Goal: Task Accomplishment & Management: Use online tool/utility

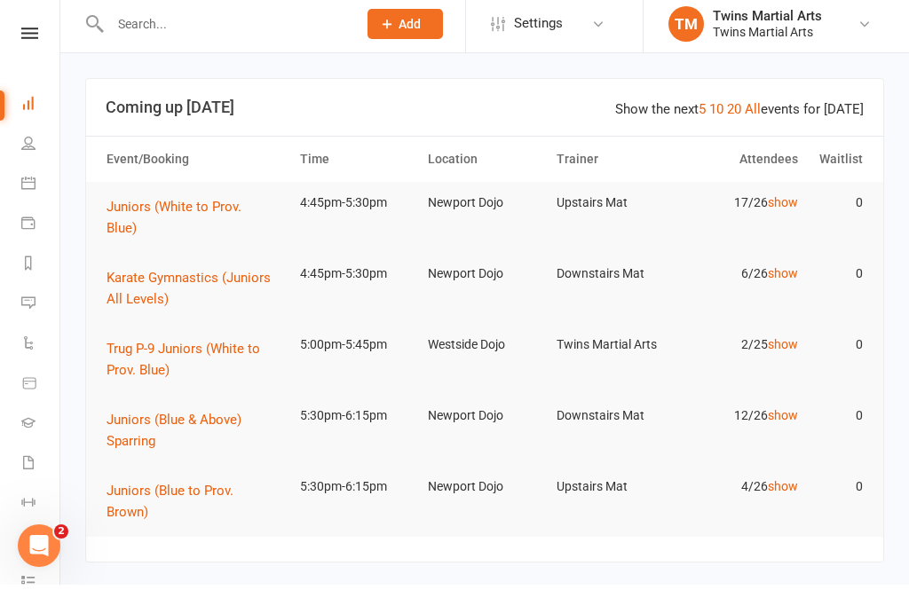
scroll to position [5, 0]
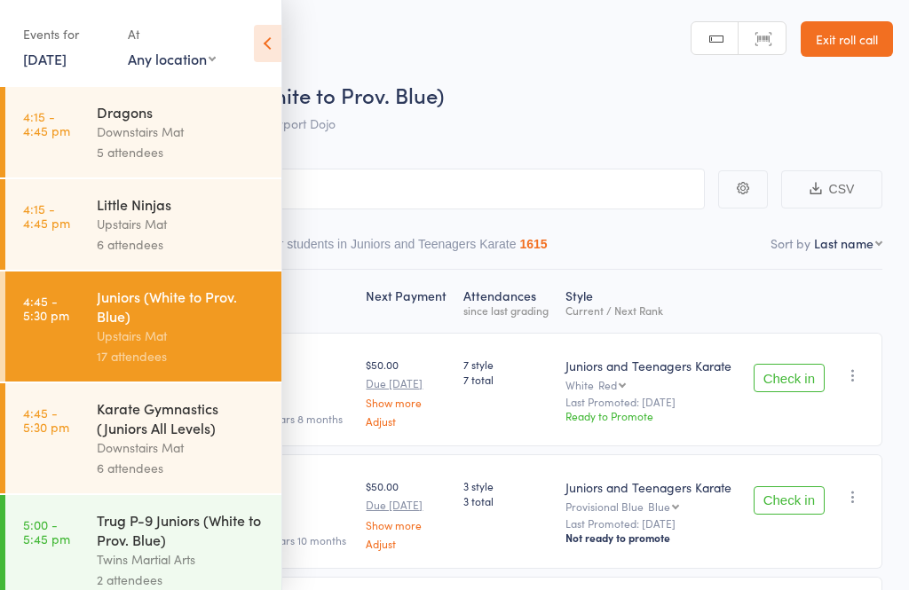
click at [109, 221] on div "Upstairs Mat" at bounding box center [182, 224] width 170 height 20
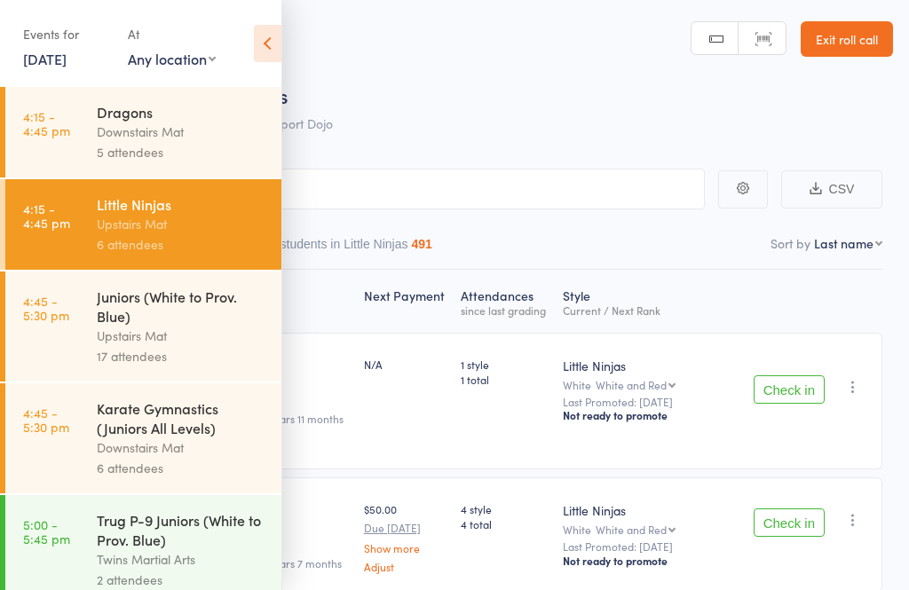
click at [265, 40] on icon at bounding box center [268, 43] width 28 height 37
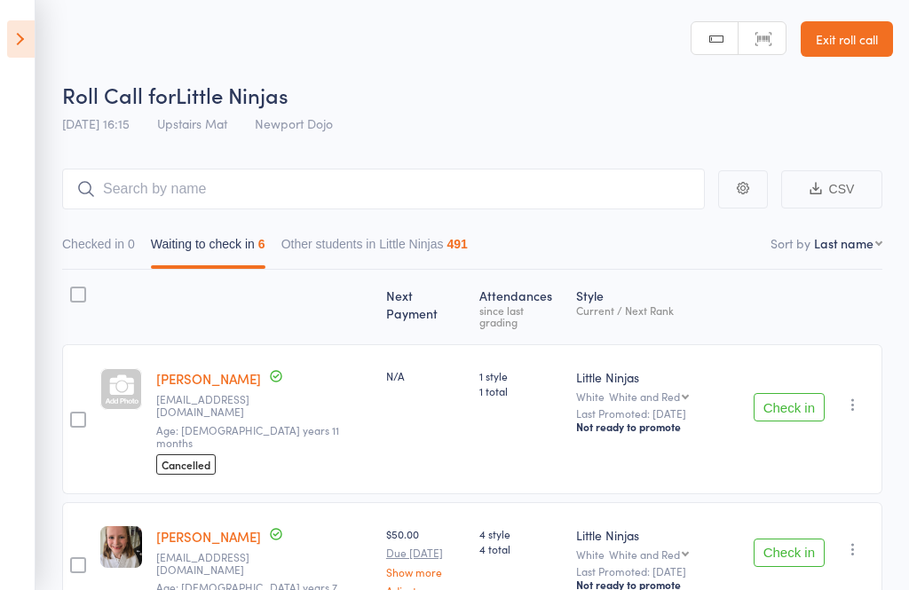
click at [44, 54] on header "Roll Call for Little Ninjas [DATE] 16:15 Upstairs Mat Newport Dojo Manual searc…" at bounding box center [454, 71] width 909 height 142
click at [19, 35] on icon at bounding box center [21, 38] width 28 height 37
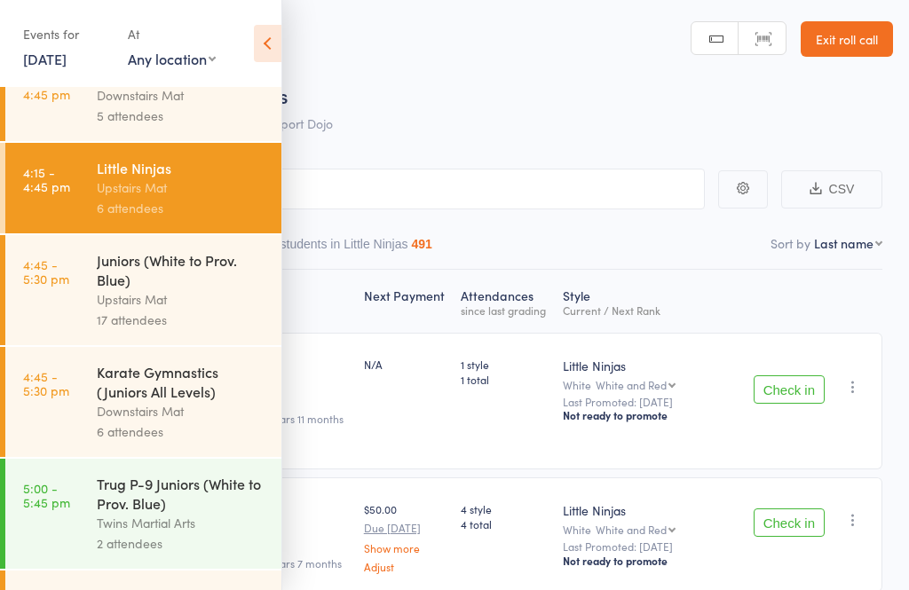
scroll to position [38, 0]
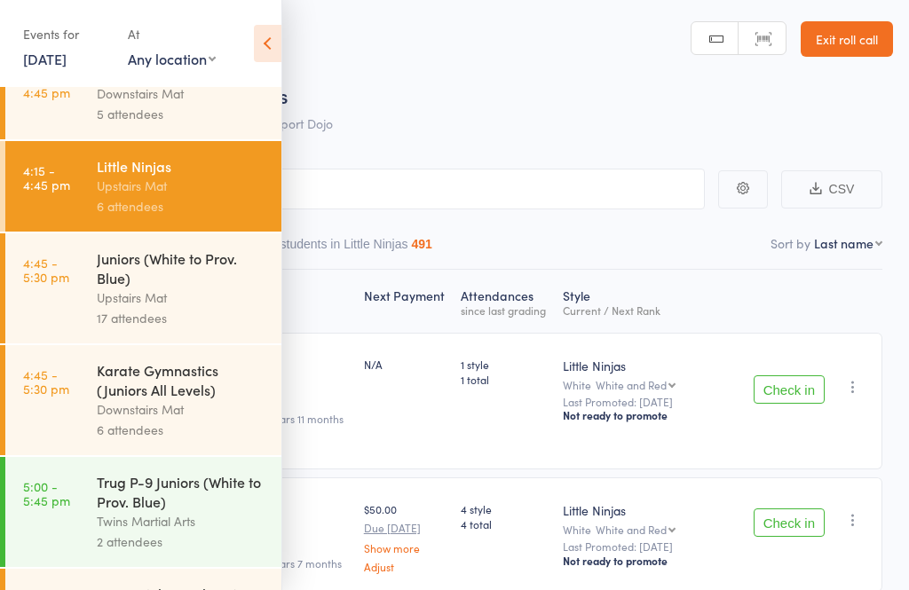
click at [117, 296] on div "Upstairs Mat" at bounding box center [182, 298] width 170 height 20
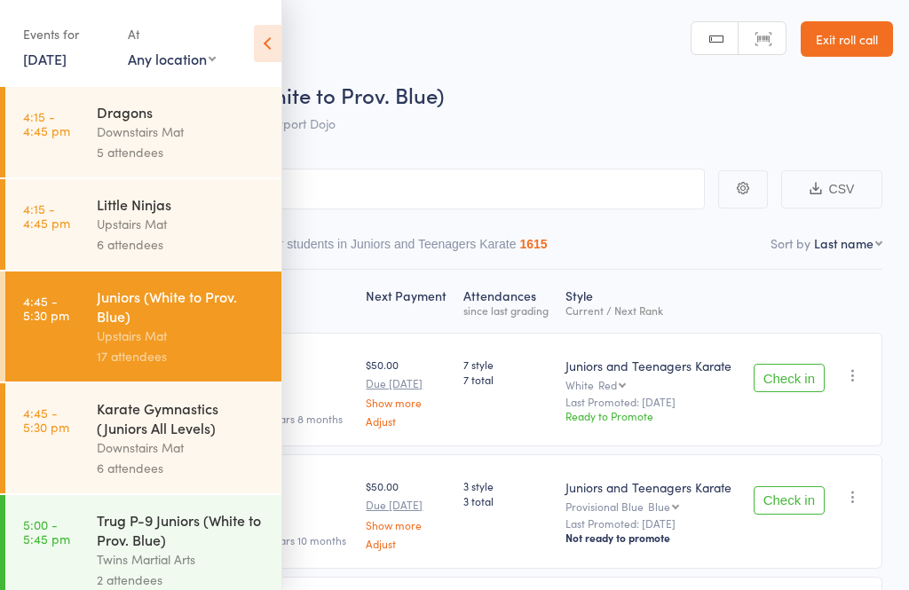
click at [278, 49] on icon at bounding box center [268, 43] width 28 height 37
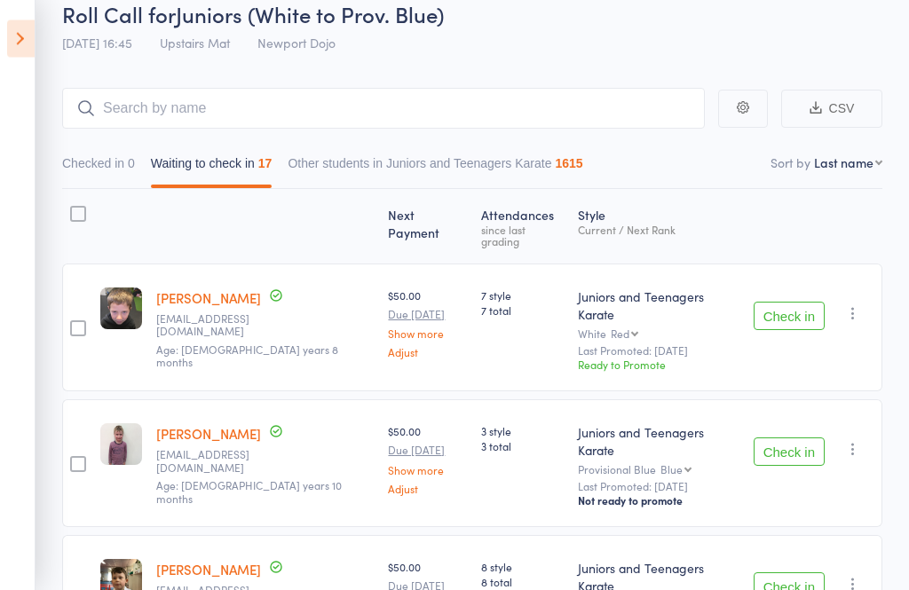
scroll to position [92, 0]
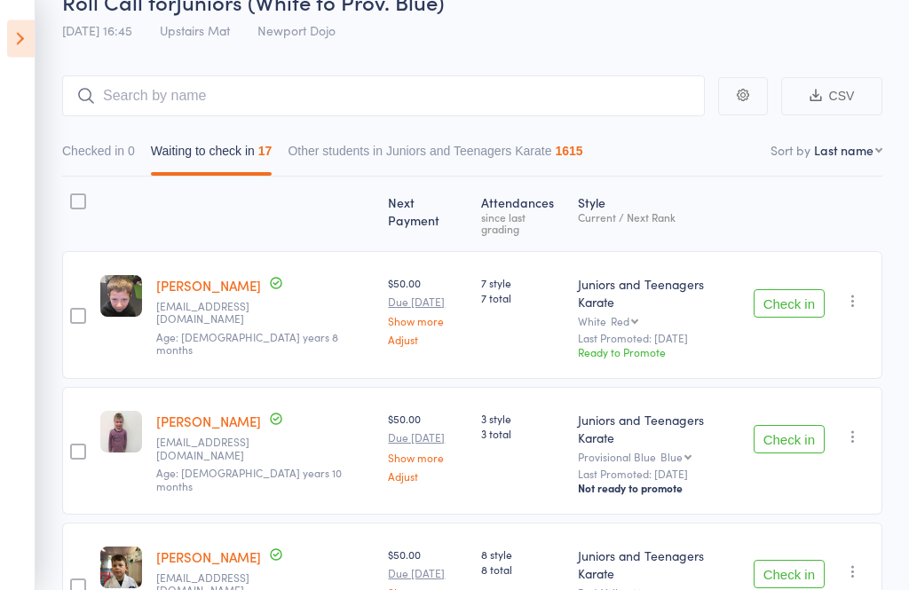
click at [791, 290] on button "Check in" at bounding box center [789, 304] width 71 height 28
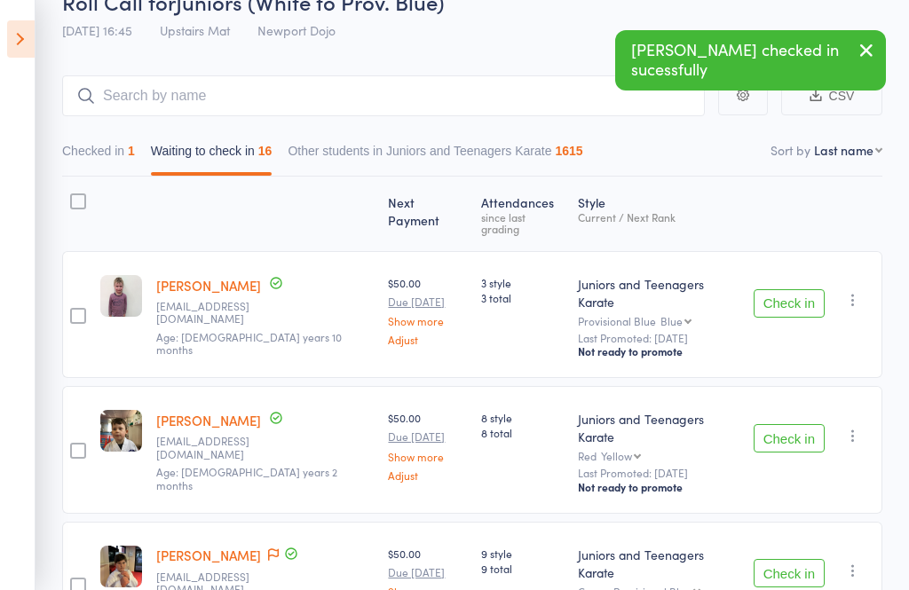
click at [791, 291] on button "Check in" at bounding box center [789, 303] width 71 height 28
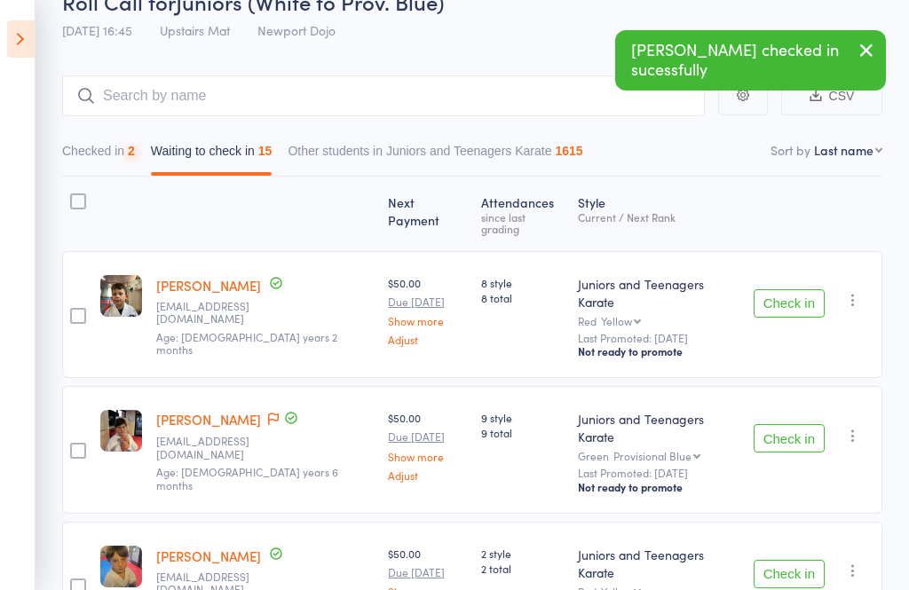
click at [802, 289] on button "Check in" at bounding box center [789, 303] width 71 height 28
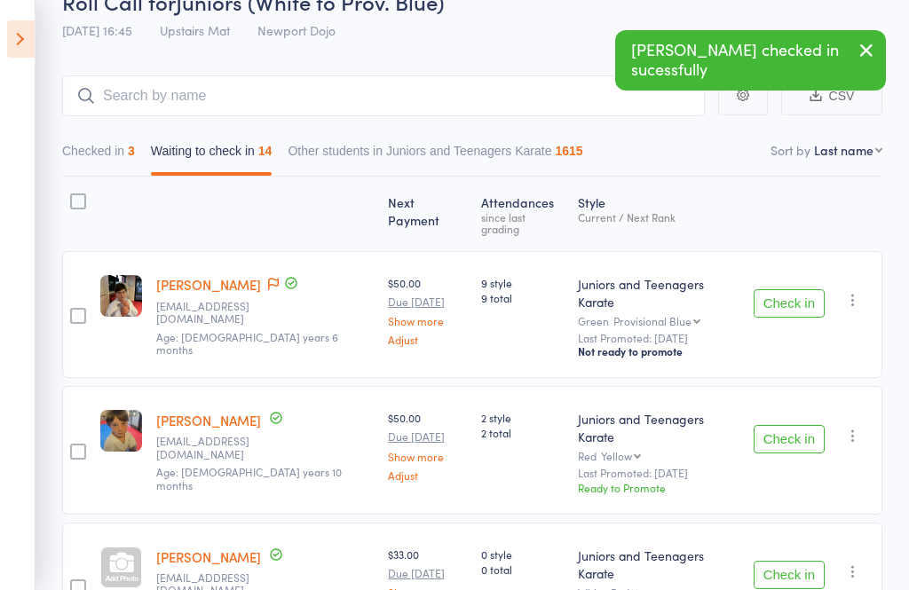
click at [804, 289] on button "Check in" at bounding box center [789, 303] width 71 height 28
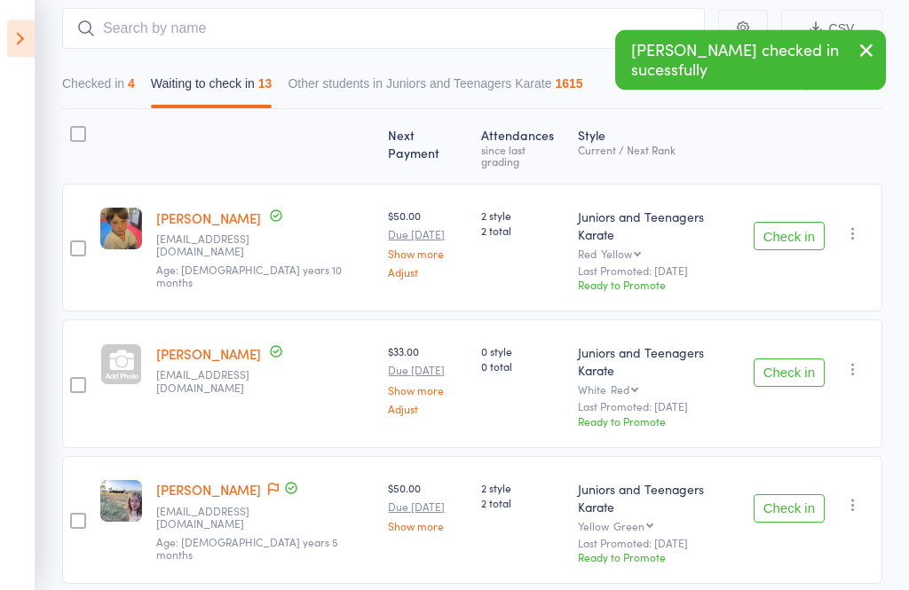
scroll to position [162, 0]
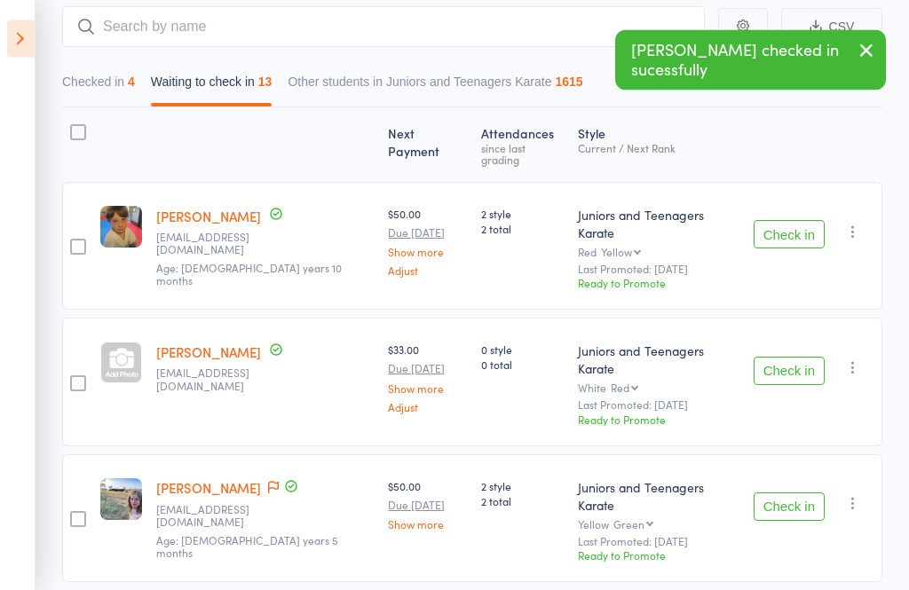
click at [810, 358] on button "Check in" at bounding box center [789, 372] width 71 height 28
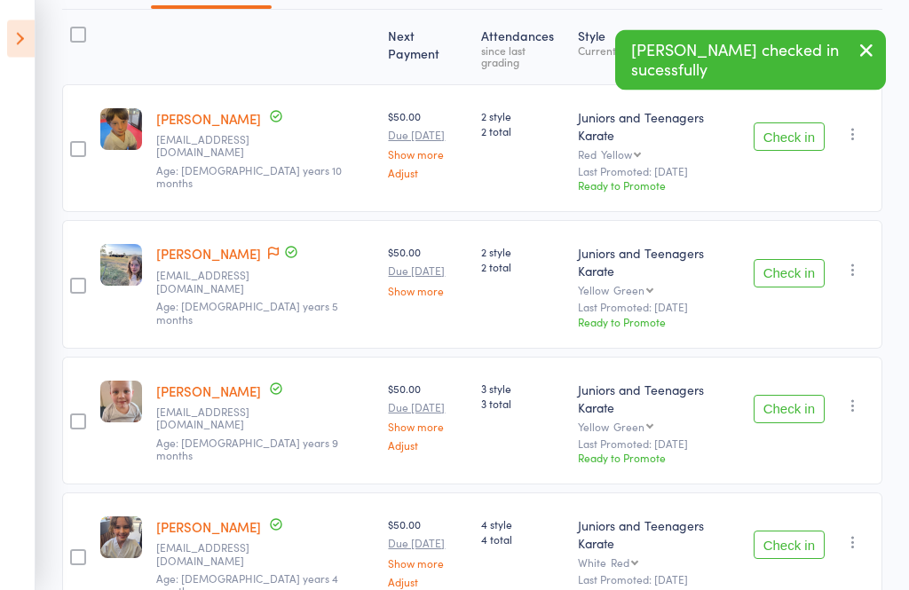
scroll to position [260, 0]
click at [785, 395] on button "Check in" at bounding box center [789, 409] width 71 height 28
click at [789, 395] on button "Check in" at bounding box center [789, 409] width 71 height 28
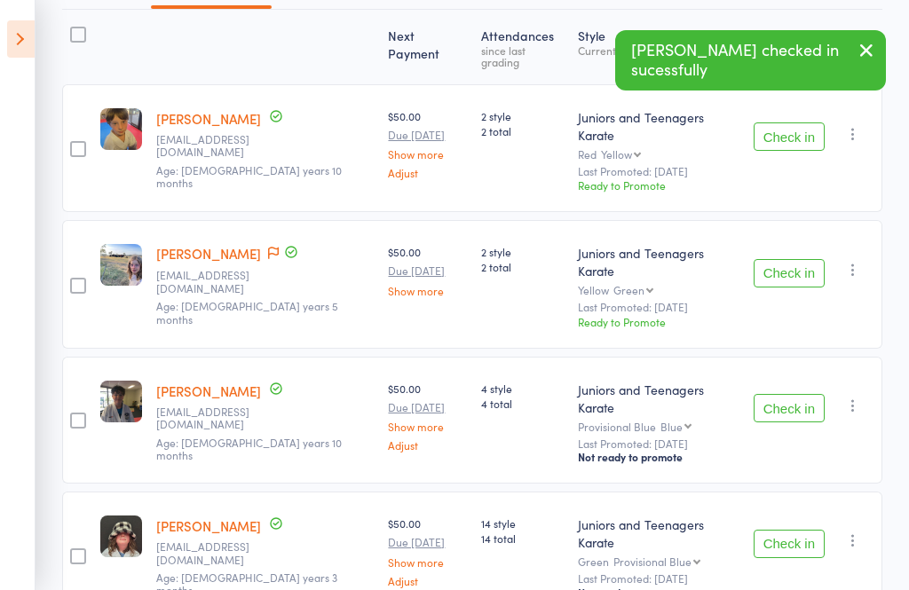
click at [791, 394] on button "Check in" at bounding box center [789, 408] width 71 height 28
click at [789, 394] on button "Check in" at bounding box center [789, 408] width 71 height 28
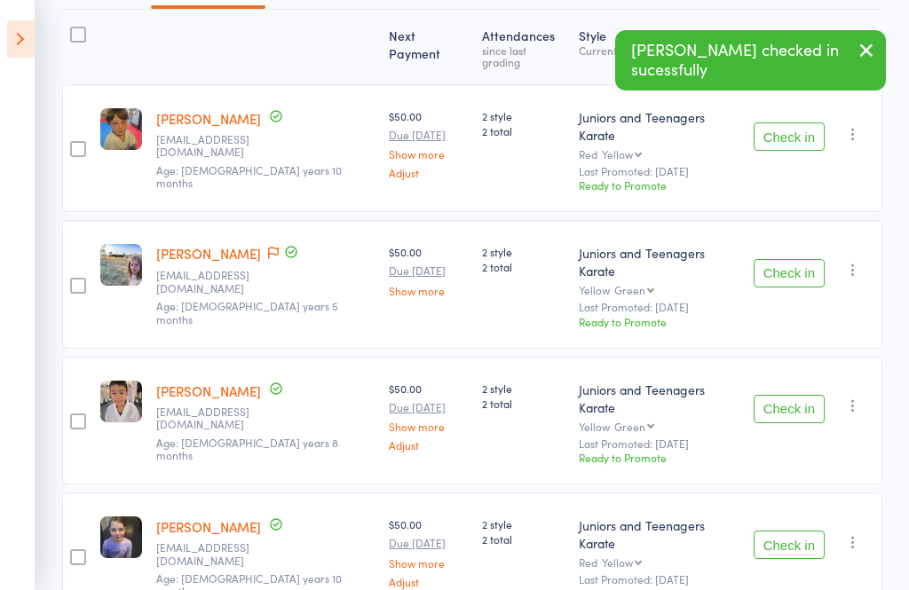
click at [780, 395] on button "Check in" at bounding box center [789, 409] width 71 height 28
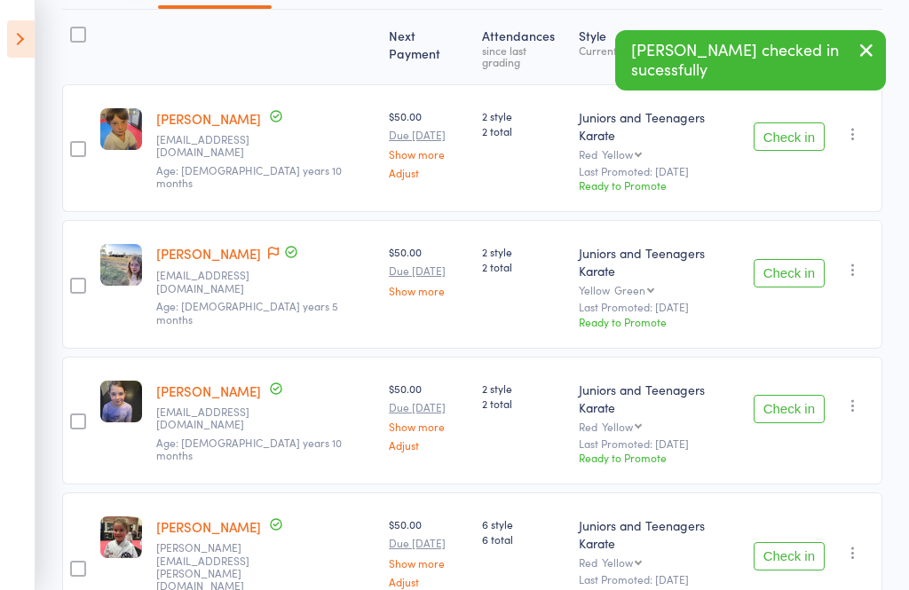
click at [780, 395] on button "Check in" at bounding box center [789, 409] width 71 height 28
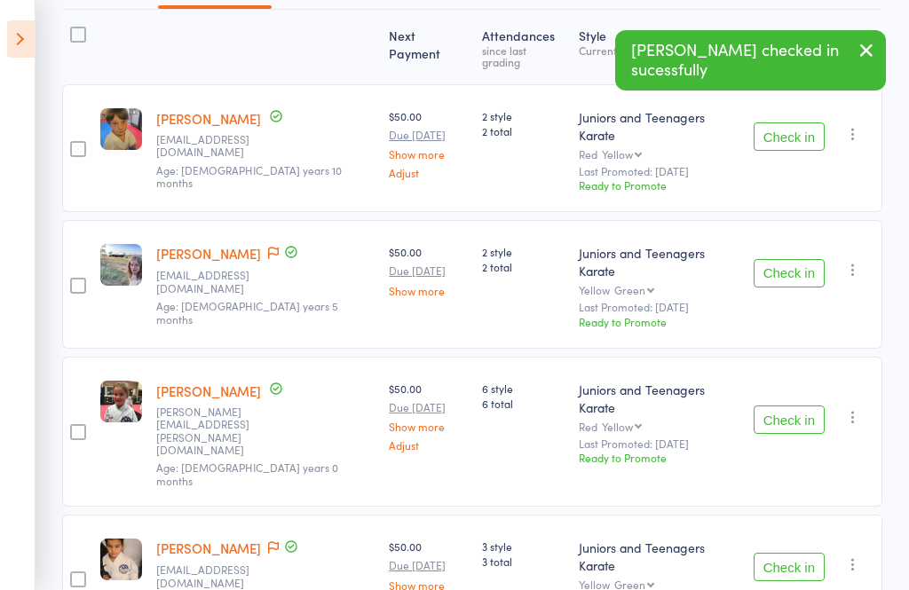
click at [785, 406] on button "Check in" at bounding box center [789, 420] width 71 height 28
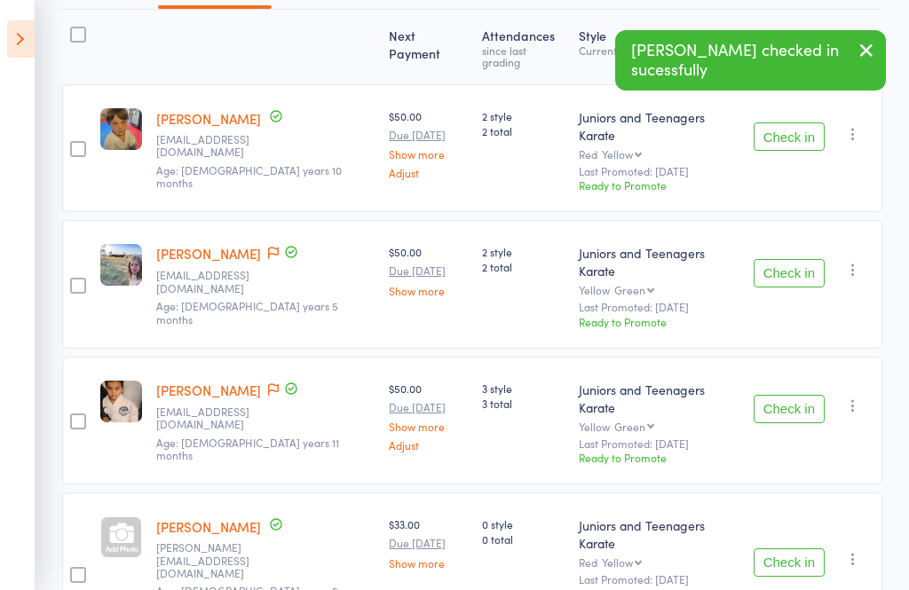
click at [786, 395] on button "Check in" at bounding box center [789, 409] width 71 height 28
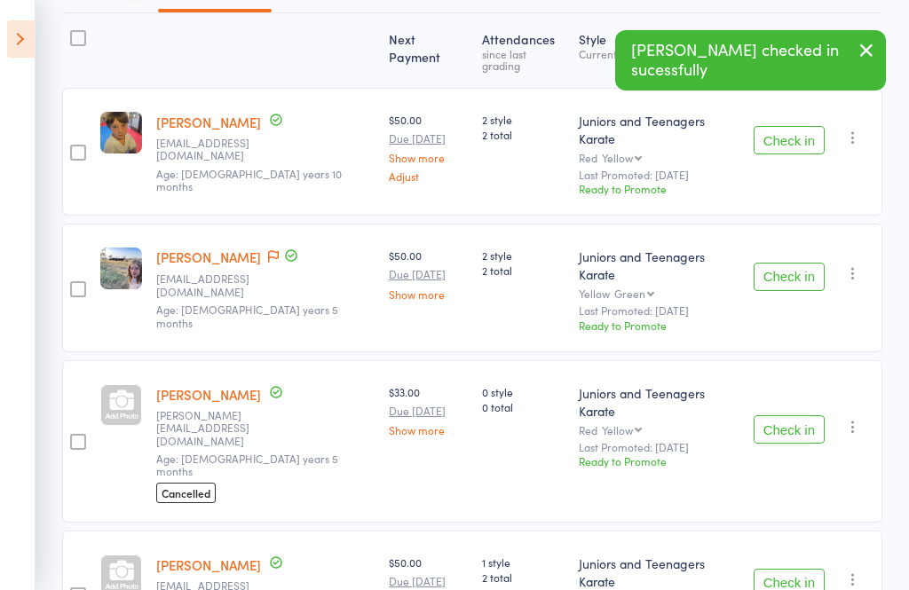
click at [785, 415] on button "Check in" at bounding box center [789, 429] width 71 height 28
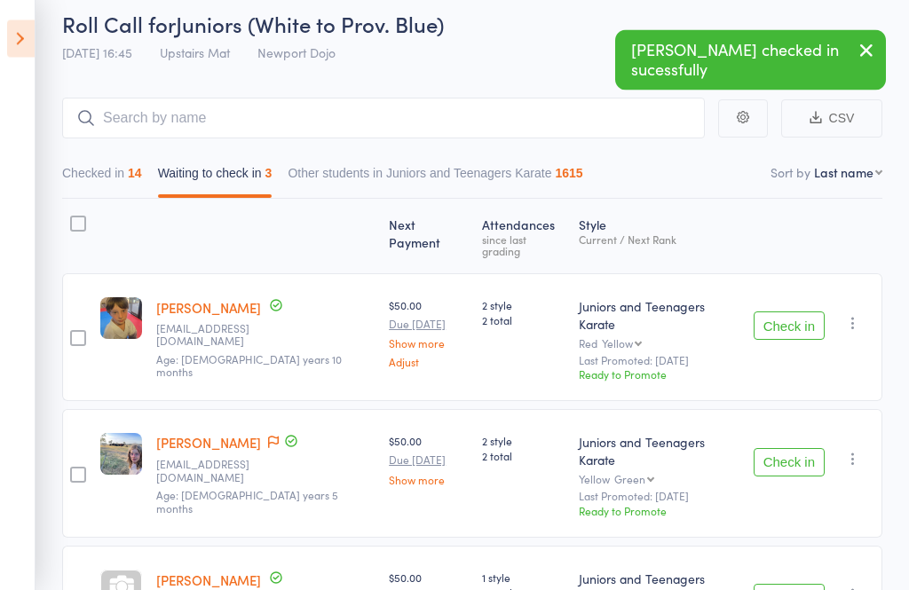
scroll to position [73, 0]
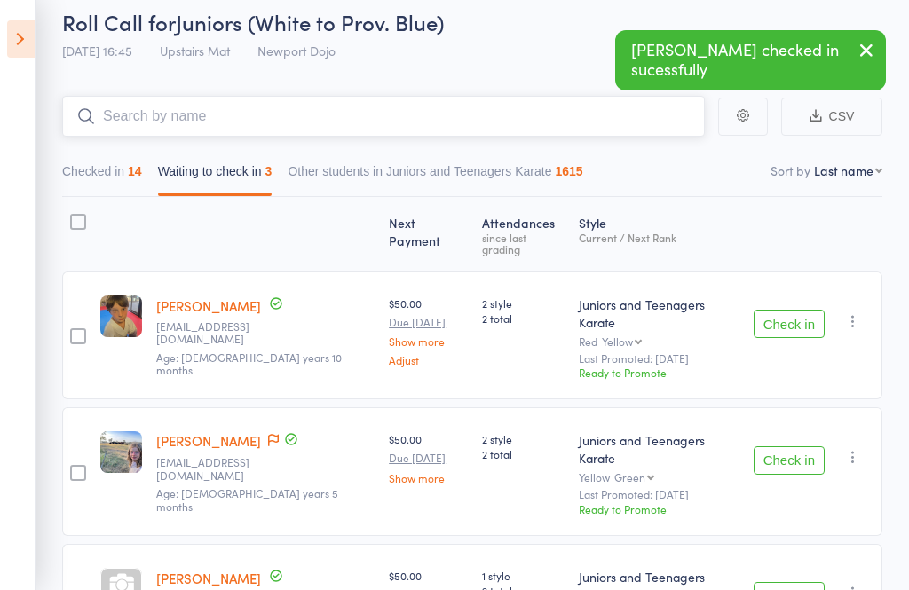
click at [125, 129] on input "search" at bounding box center [383, 116] width 643 height 41
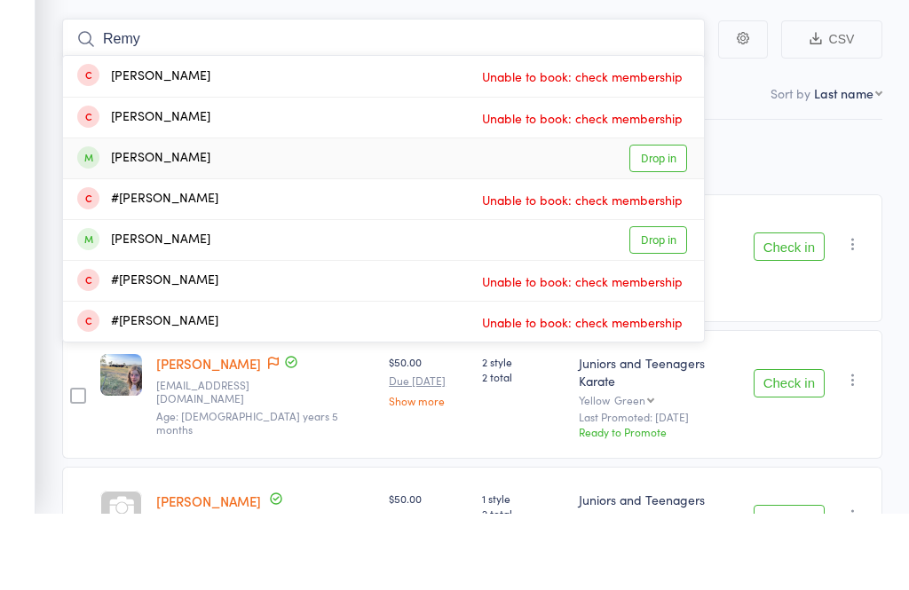
type input "Remy"
click at [659, 222] on link "Drop in" at bounding box center [658, 236] width 58 height 28
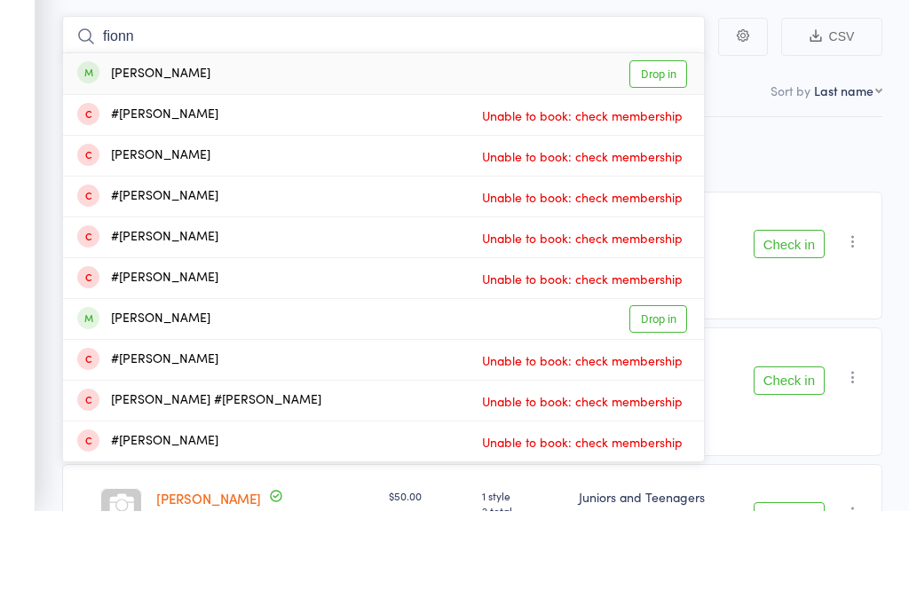
type input "fionn"
click at [660, 140] on link "Drop in" at bounding box center [658, 154] width 58 height 28
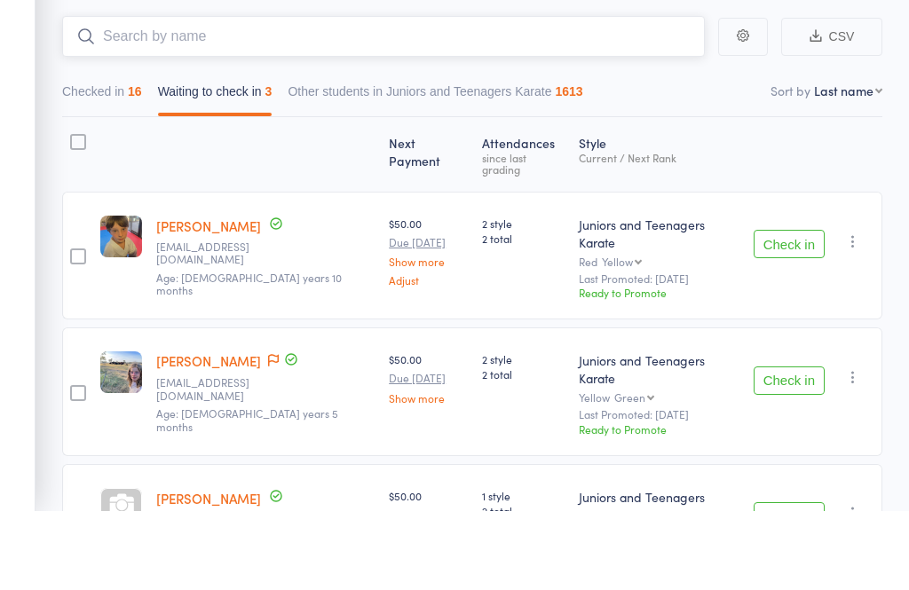
scroll to position [123, 0]
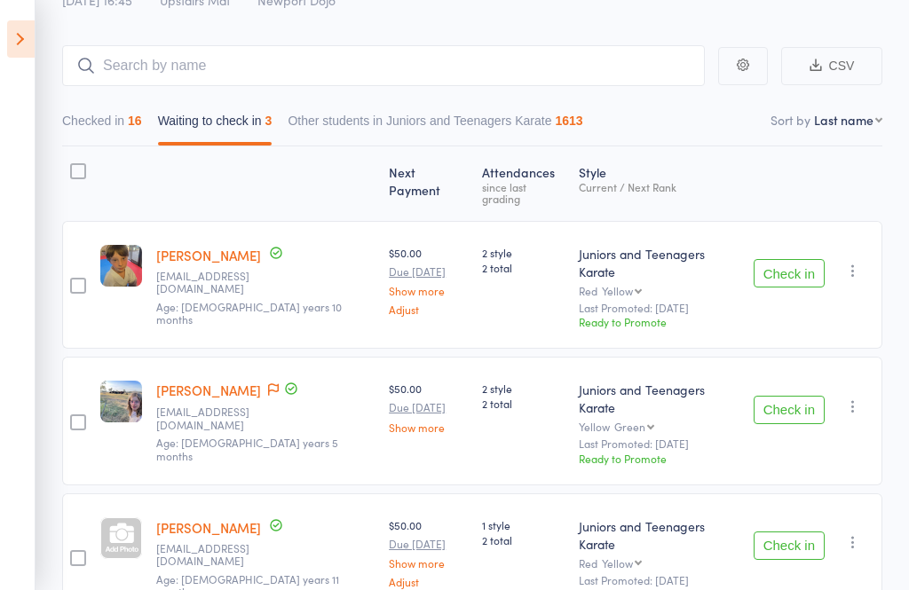
click at [783, 532] on button "Check in" at bounding box center [789, 546] width 71 height 28
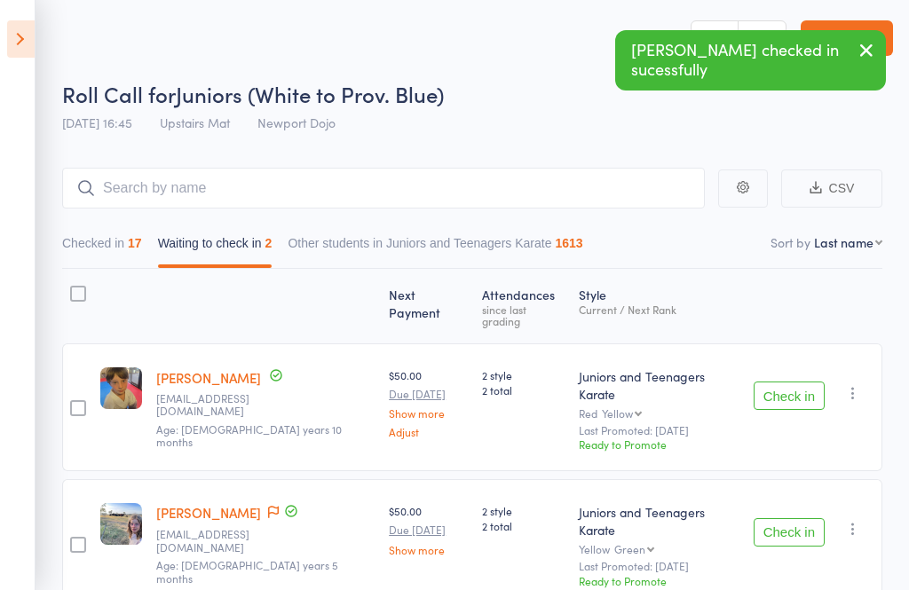
click at [855, 481] on div "Check in Check in Promote Send message Add Note Add Task Add Flag Remove Mark a…" at bounding box center [815, 543] width 136 height 128
click at [847, 520] on icon "button" at bounding box center [853, 529] width 18 height 18
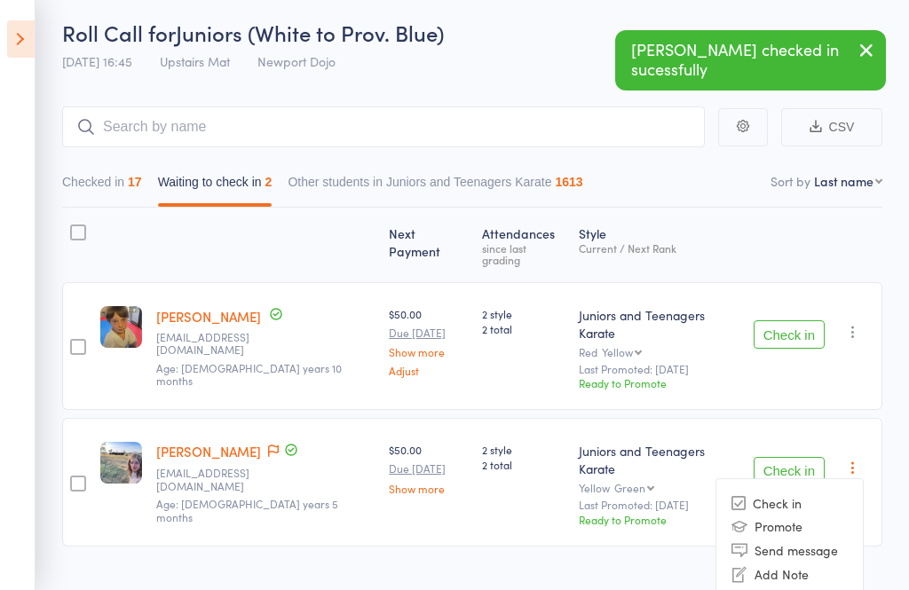
scroll to position [80, 0]
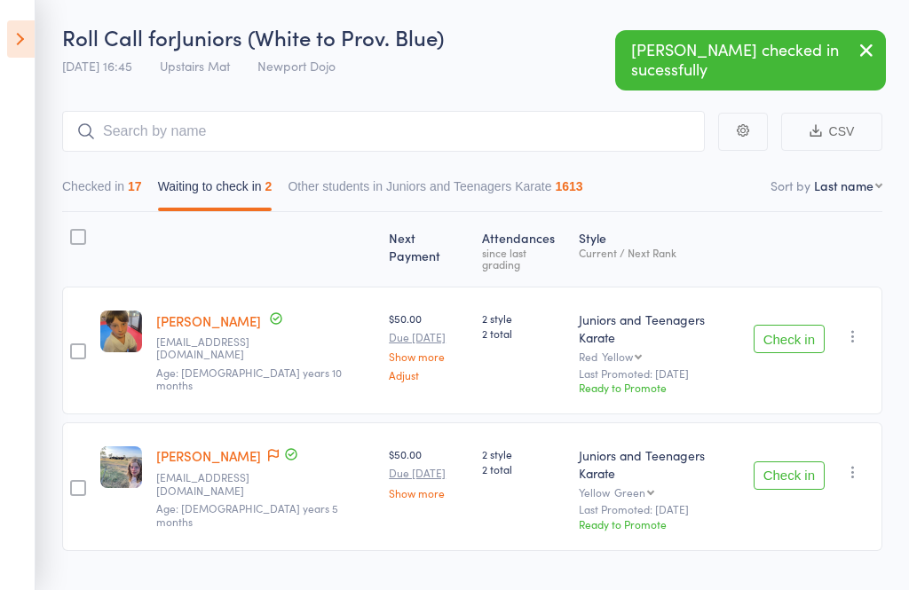
scroll to position [12, 0]
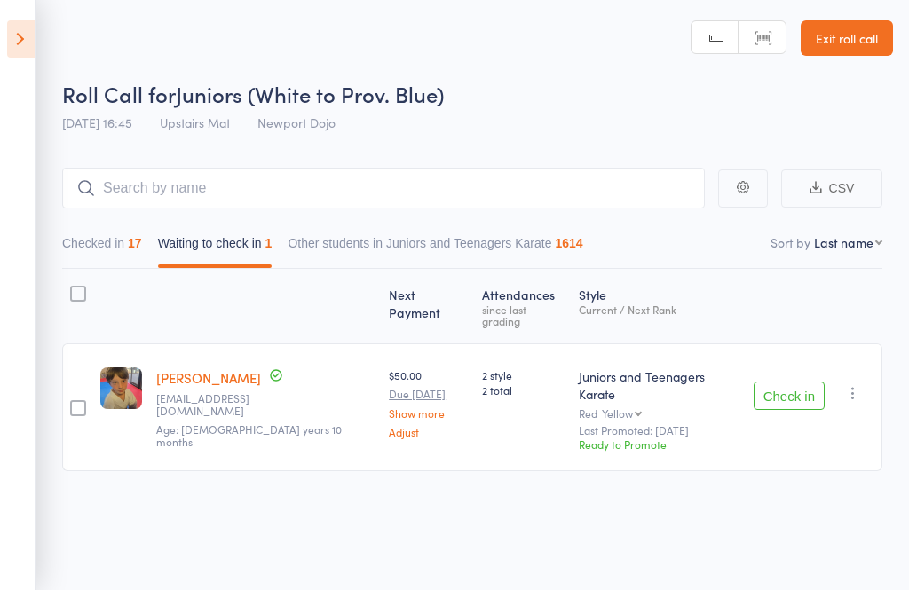
click at [856, 384] on icon "button" at bounding box center [853, 393] width 18 height 18
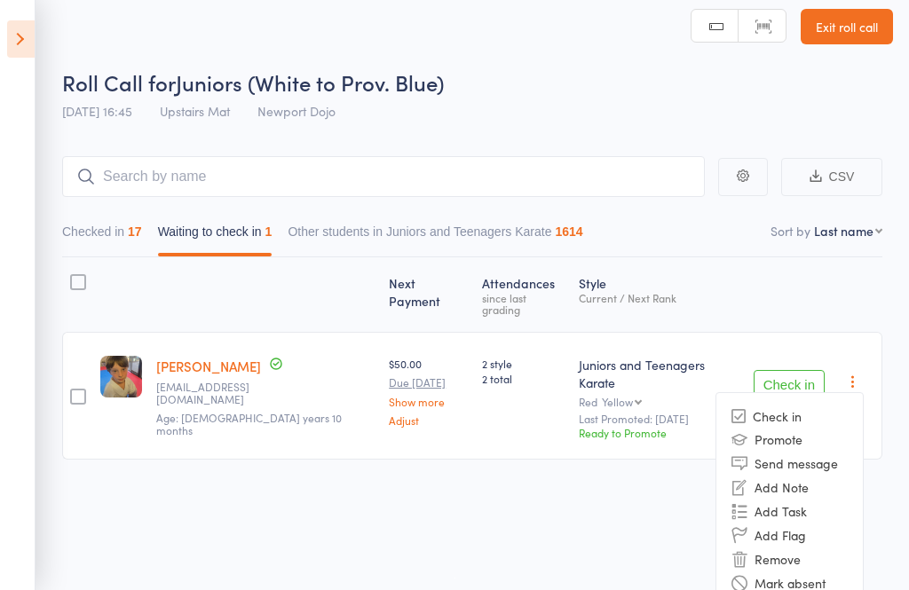
click at [788, 548] on li "Remove" at bounding box center [789, 560] width 146 height 24
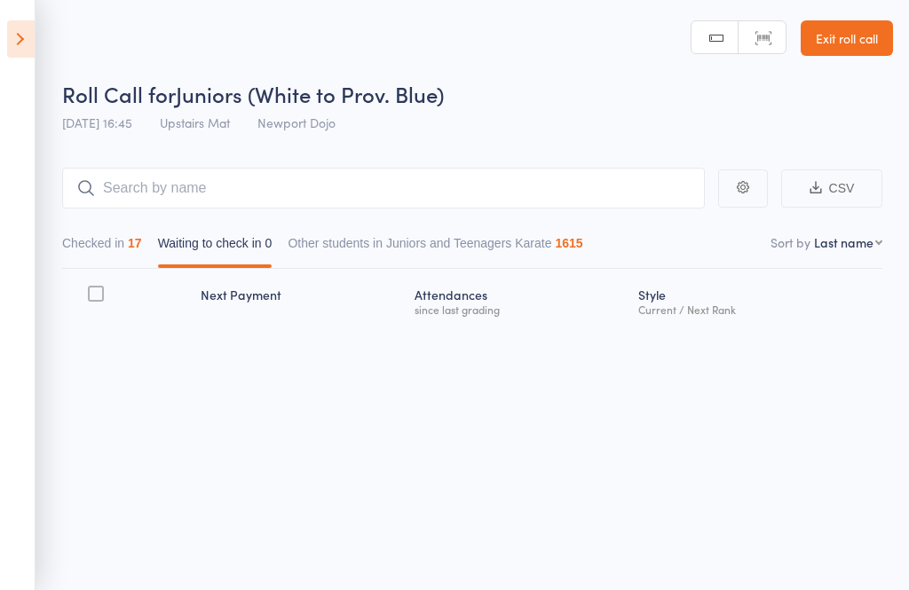
click at [25, 53] on icon at bounding box center [21, 38] width 28 height 37
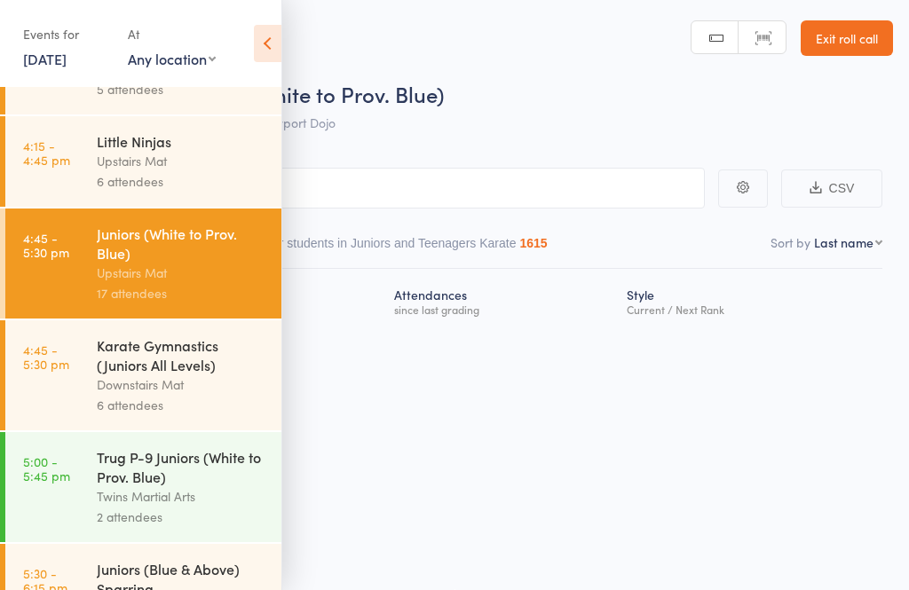
scroll to position [5, 0]
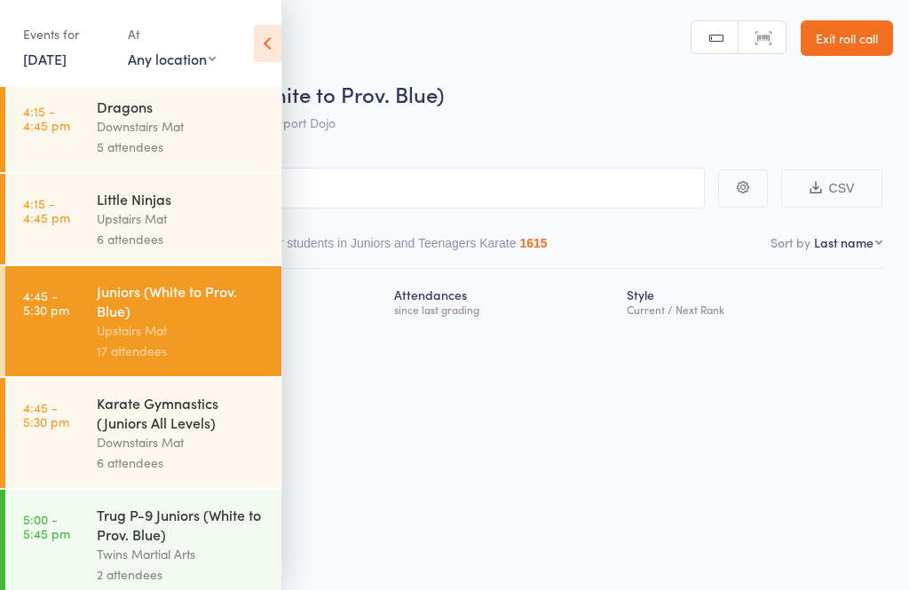
click at [146, 127] on div "Downstairs Mat" at bounding box center [182, 126] width 170 height 20
click at [116, 245] on div "6 attendees" at bounding box center [182, 239] width 170 height 20
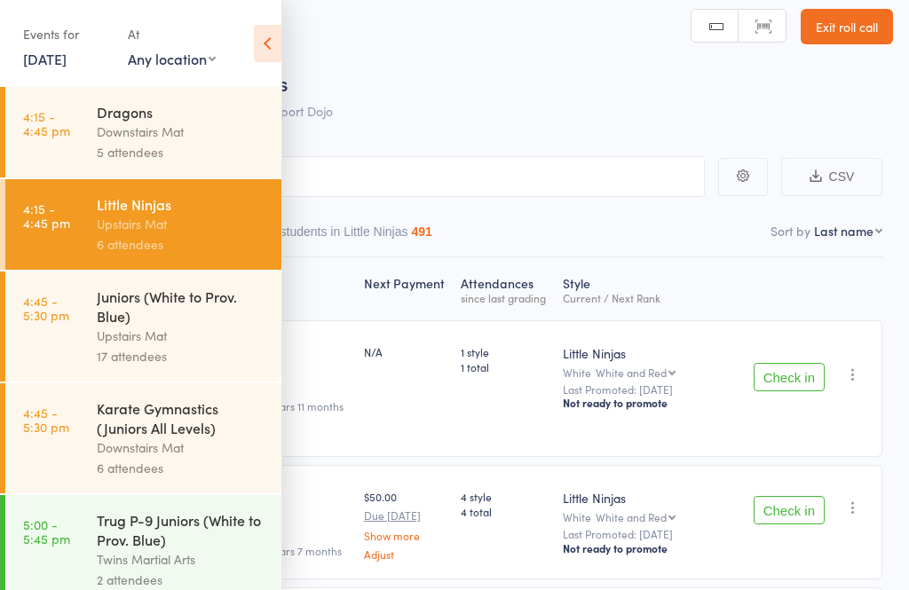
click at [281, 56] on icon at bounding box center [268, 43] width 28 height 37
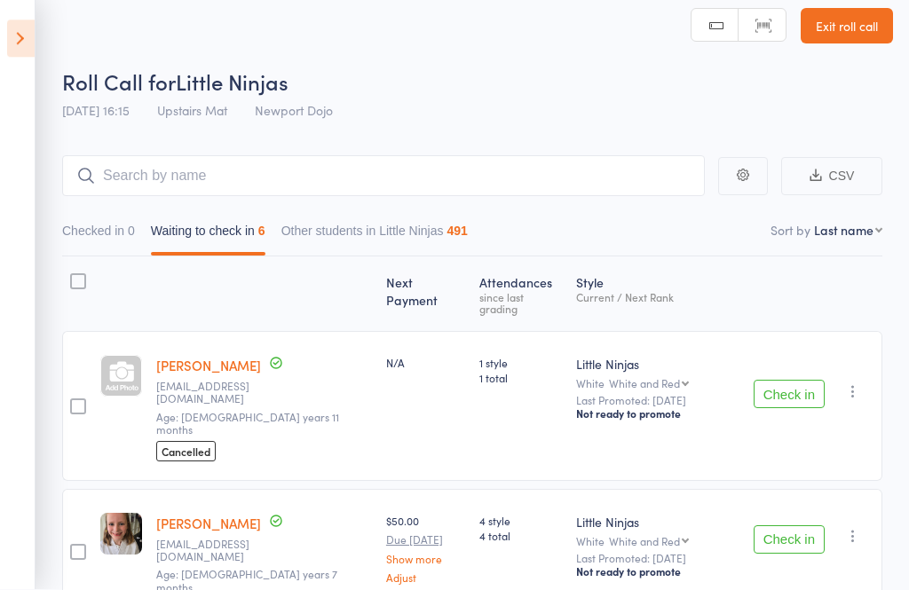
scroll to position [52, 0]
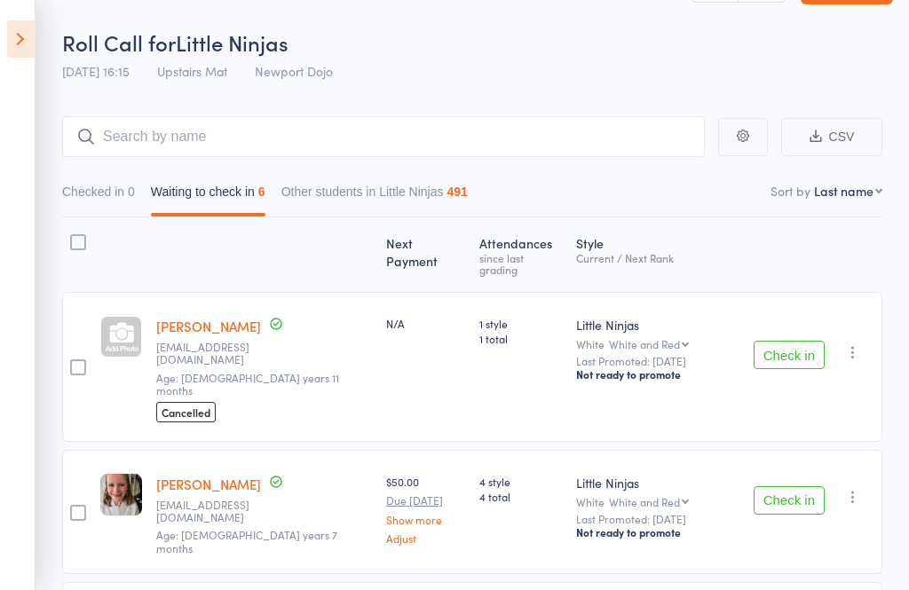
click at [778, 346] on button "Check in" at bounding box center [789, 355] width 71 height 28
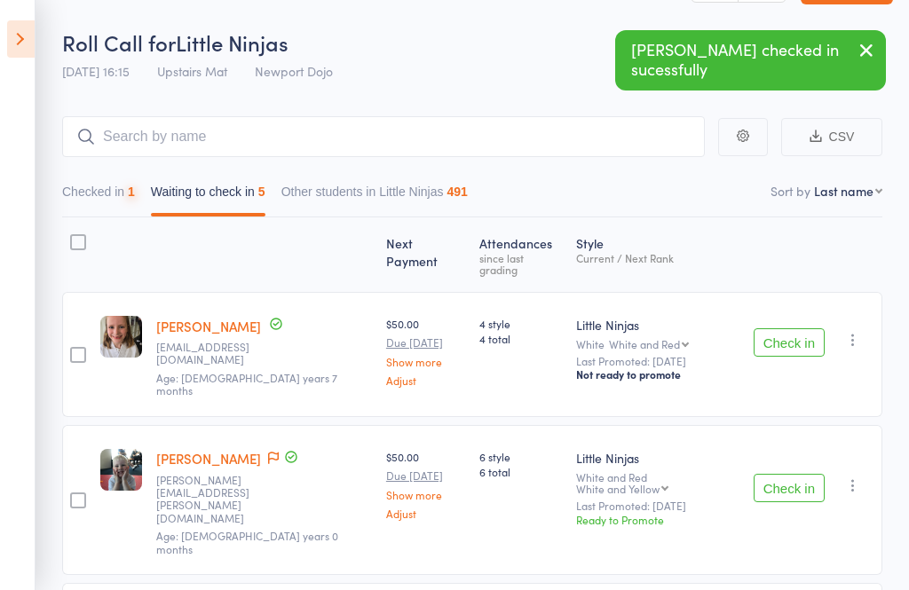
click at [777, 328] on button "Check in" at bounding box center [789, 342] width 71 height 28
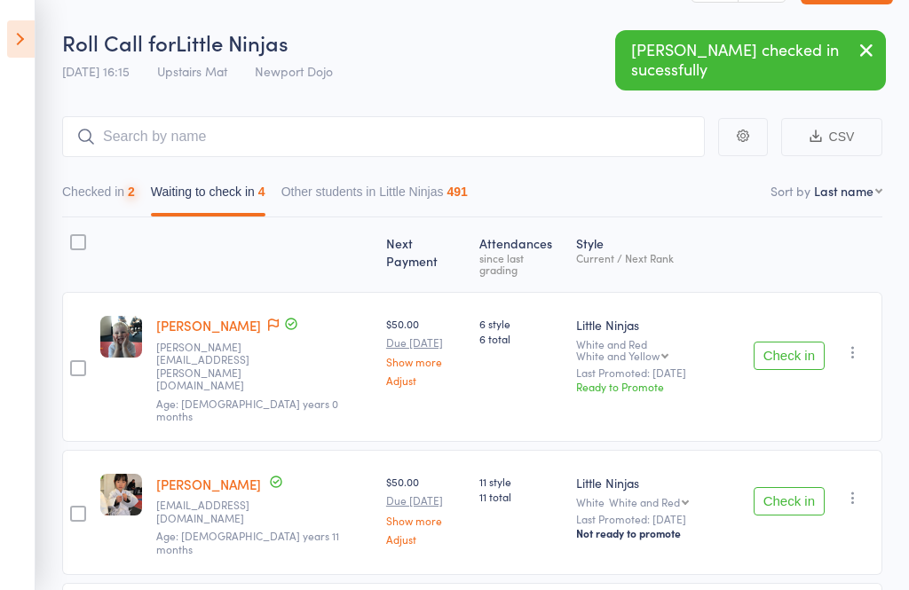
click at [767, 342] on button "Check in" at bounding box center [789, 356] width 71 height 28
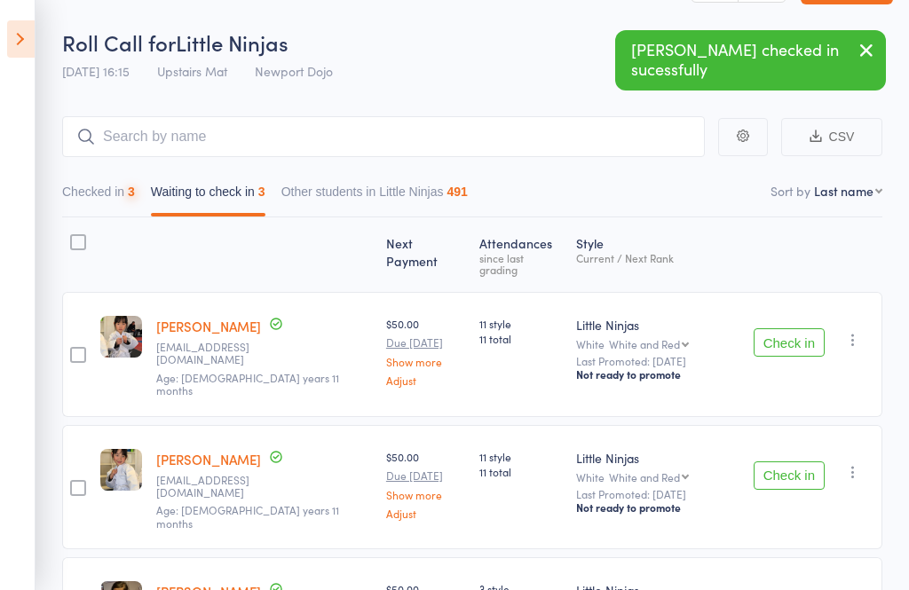
click at [766, 328] on button "Check in" at bounding box center [789, 342] width 71 height 28
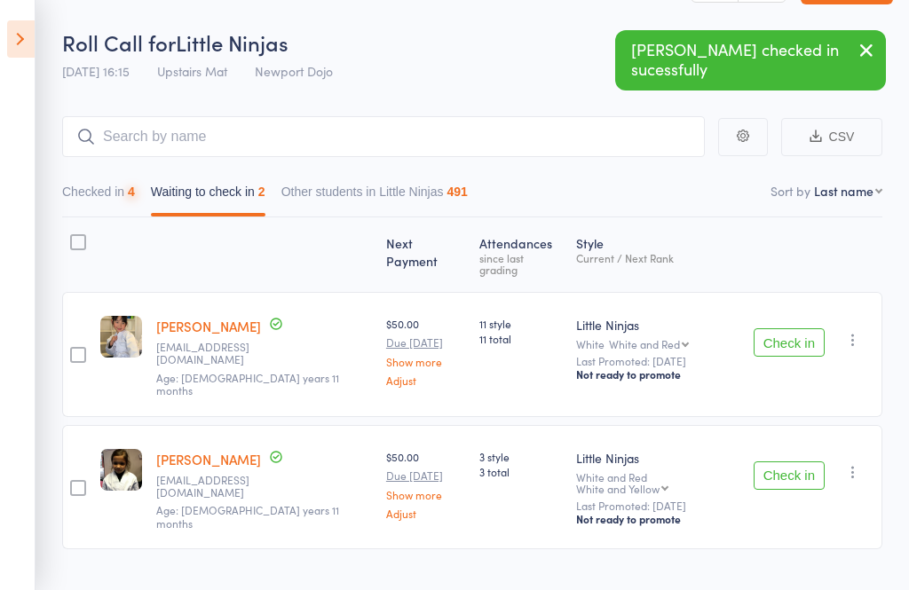
click at [764, 337] on button "Check in" at bounding box center [789, 342] width 71 height 28
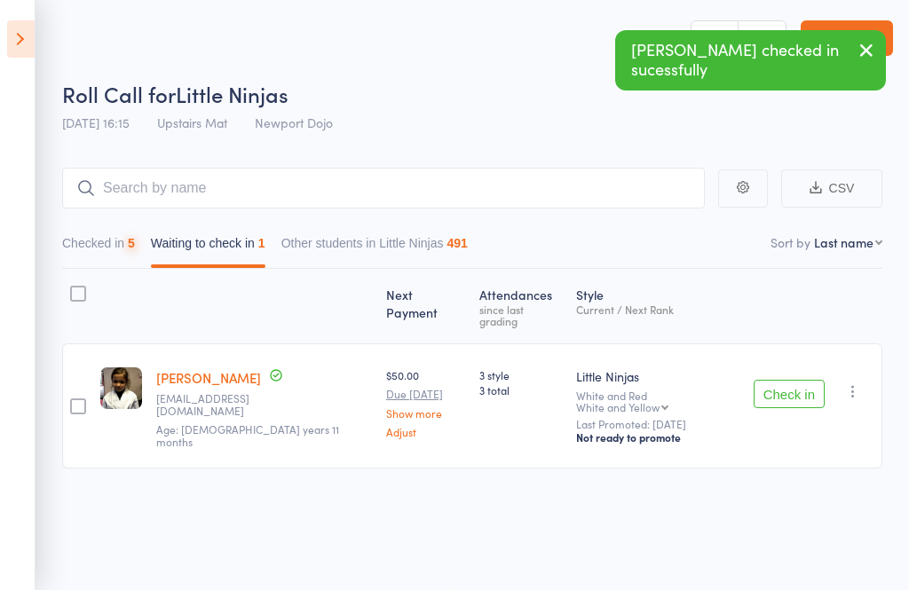
click at [785, 344] on div "Check in Check in Promote Send message Add Note Add Task Add Flag Remove Mark a…" at bounding box center [815, 406] width 136 height 125
click at [804, 380] on button "Check in" at bounding box center [789, 394] width 71 height 28
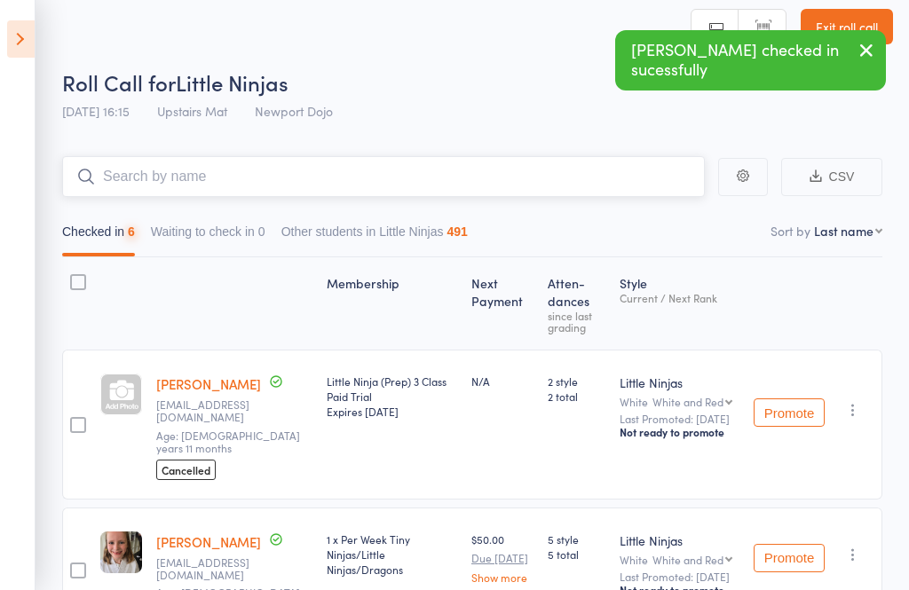
click at [156, 181] on input "search" at bounding box center [383, 176] width 643 height 41
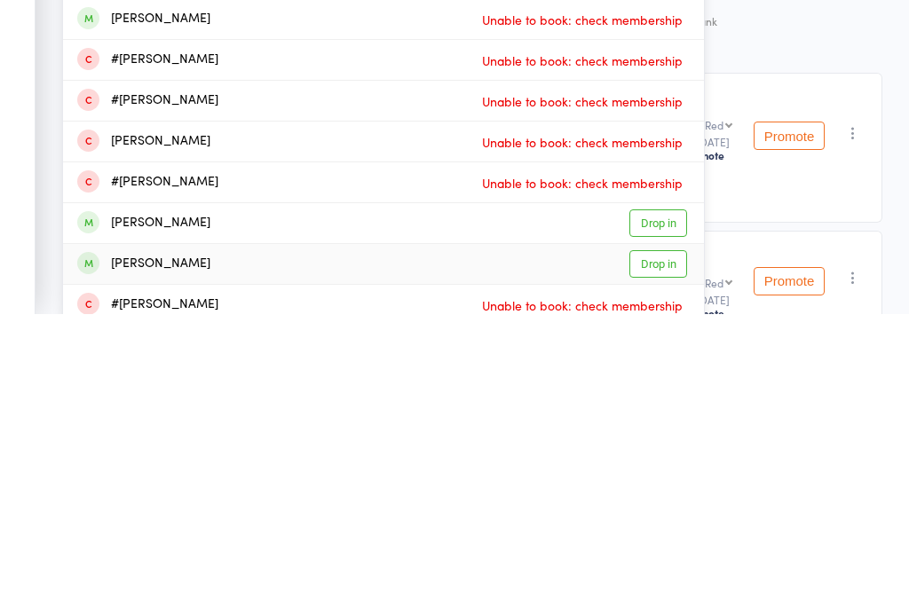
type input "[PERSON_NAME]"
click at [652, 527] on link "Drop in" at bounding box center [658, 541] width 58 height 28
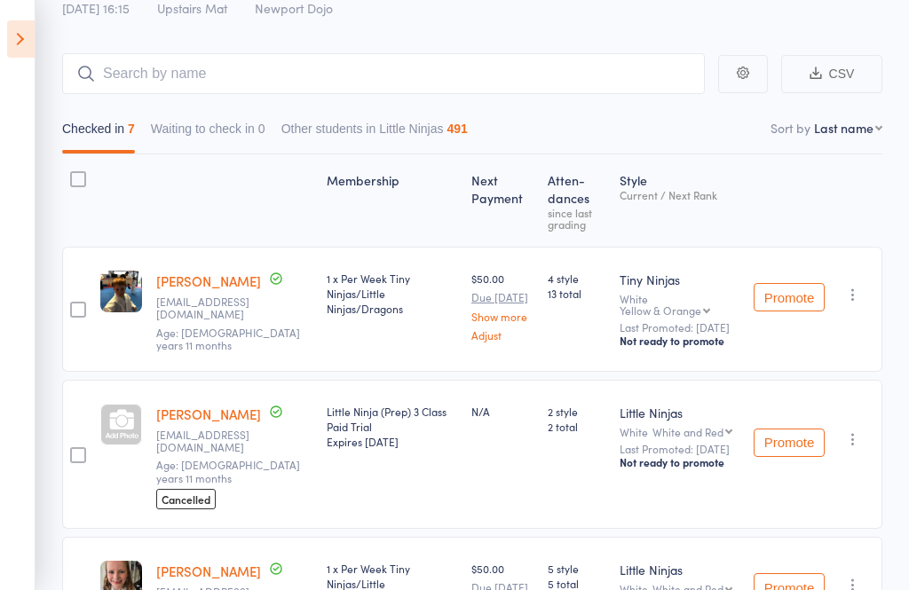
scroll to position [115, 0]
